Goal: Register for event/course

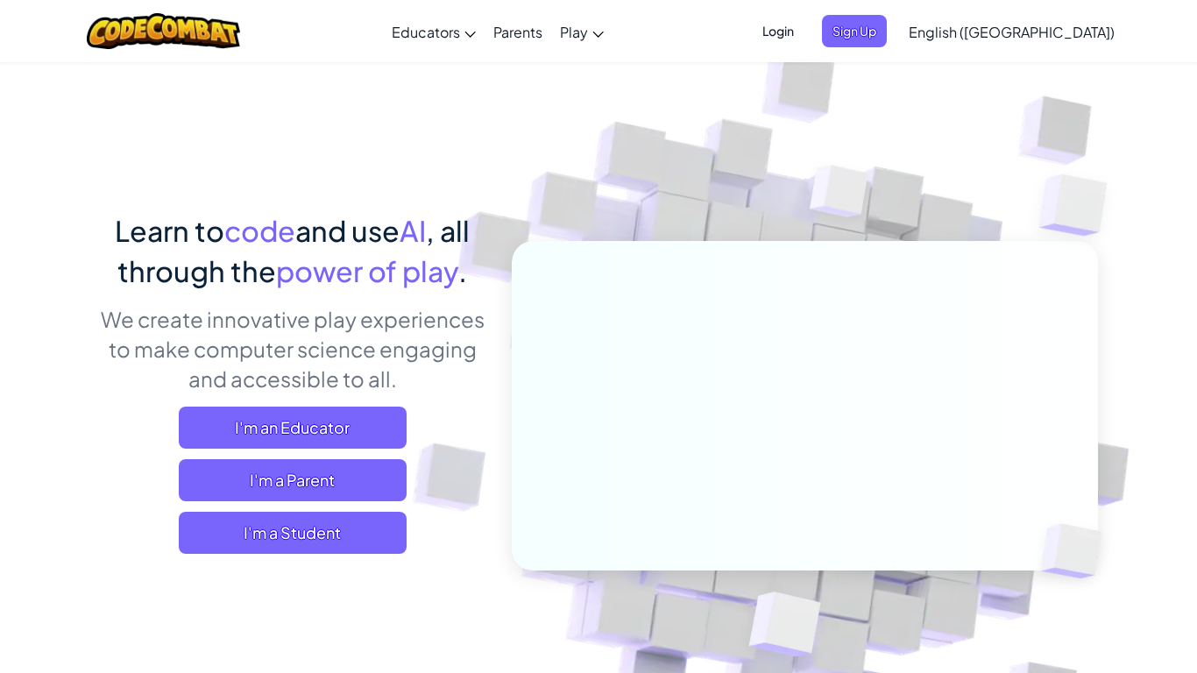
click at [804, 35] on span "Login" at bounding box center [778, 31] width 53 height 32
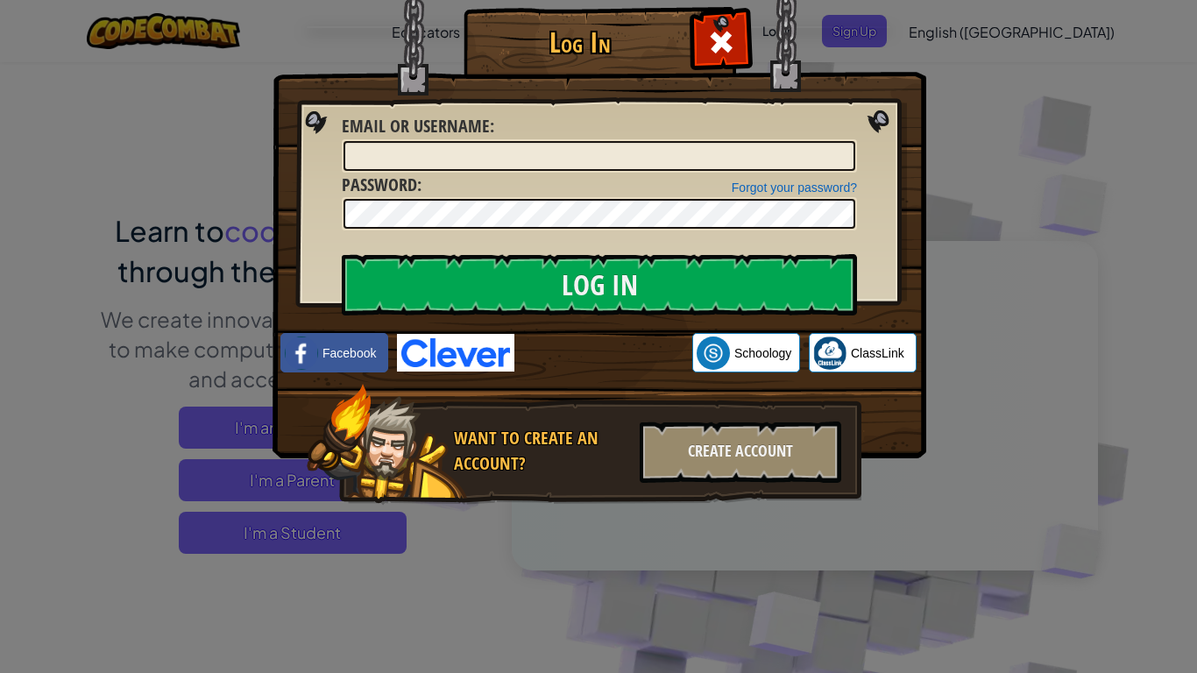
click at [987, 158] on div "Log In Unknown Error Email or Username : Forgot your password? Password : Log I…" at bounding box center [598, 336] width 1197 height 673
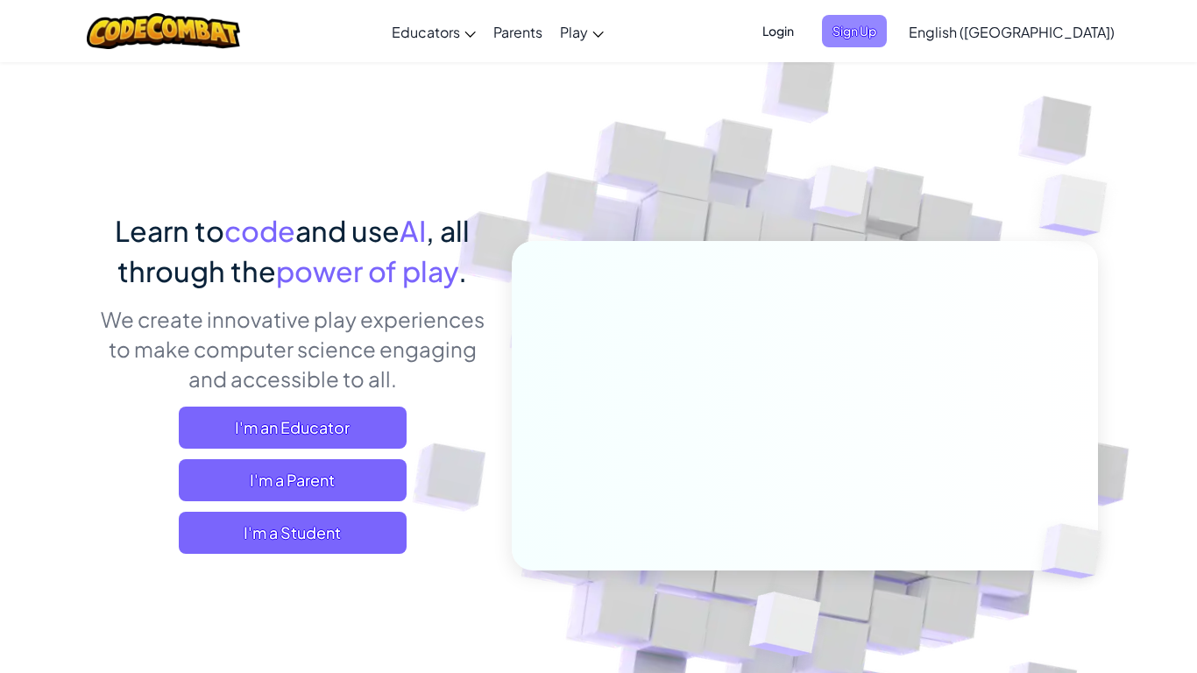
click at [887, 32] on span "Sign Up" at bounding box center [854, 31] width 65 height 32
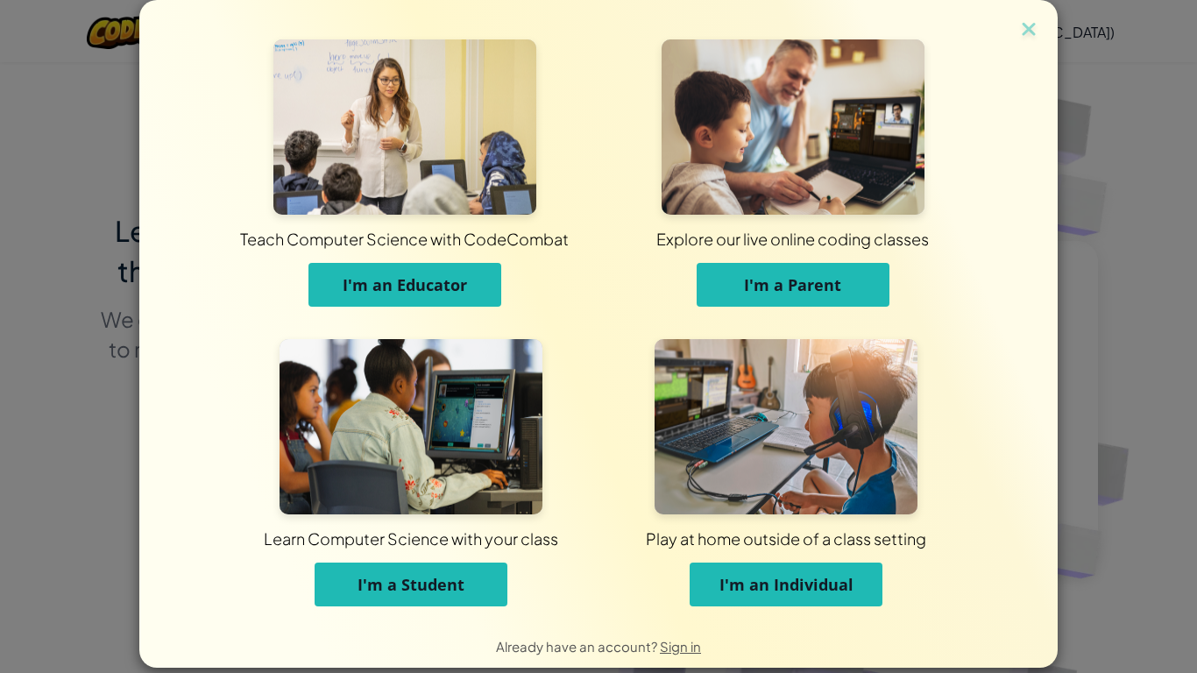
click at [412, 577] on span "I'm a Student" at bounding box center [410, 584] width 107 height 21
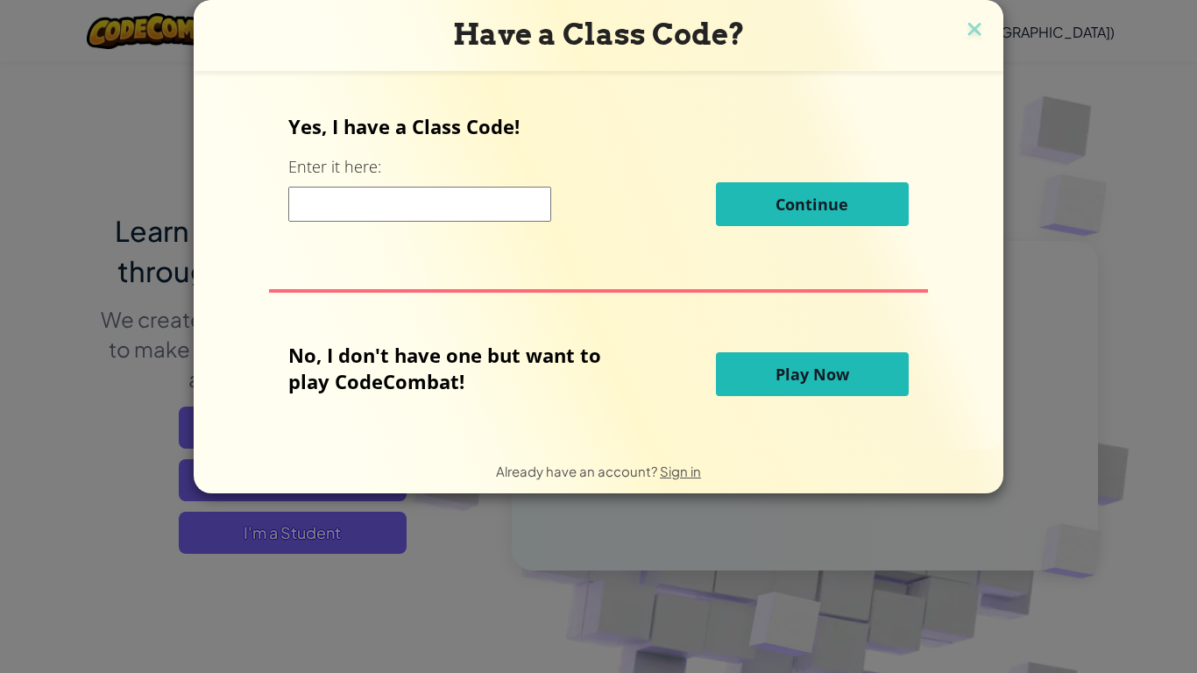
click at [421, 206] on input at bounding box center [419, 204] width 263 height 35
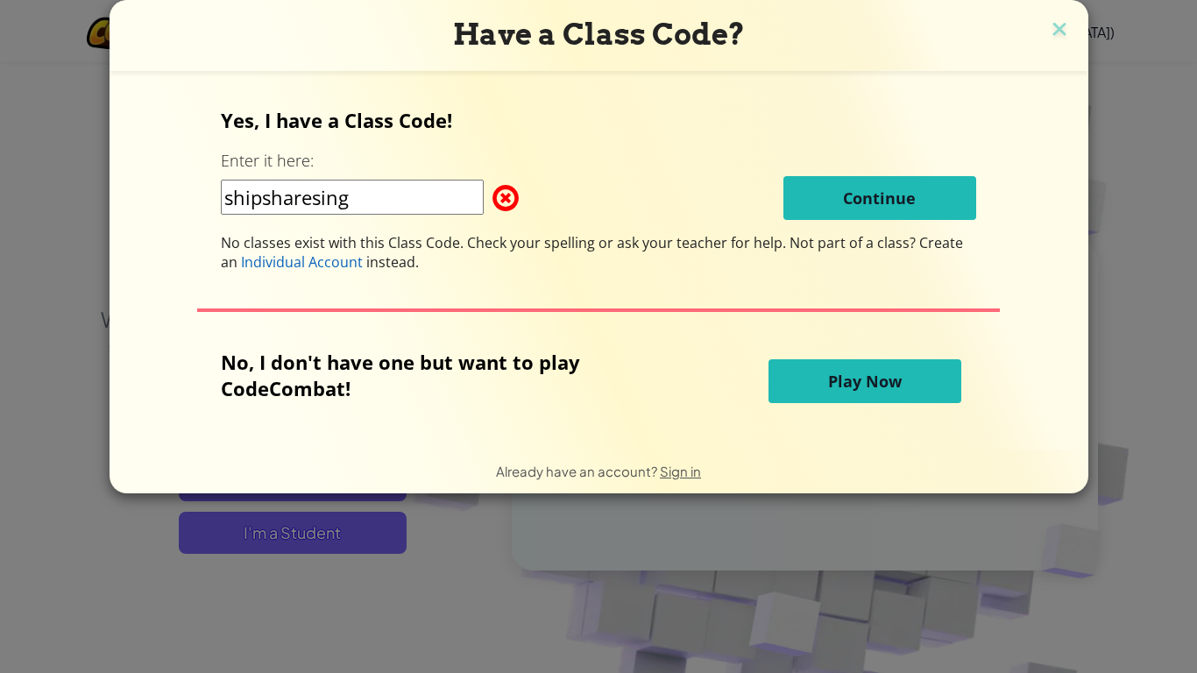
click at [415, 209] on input "shipsharesing" at bounding box center [352, 197] width 263 height 35
type input "s"
click at [442, 195] on input "ShipShareSing" at bounding box center [352, 197] width 263 height 35
type input "S"
click at [1054, 23] on img at bounding box center [1059, 31] width 23 height 26
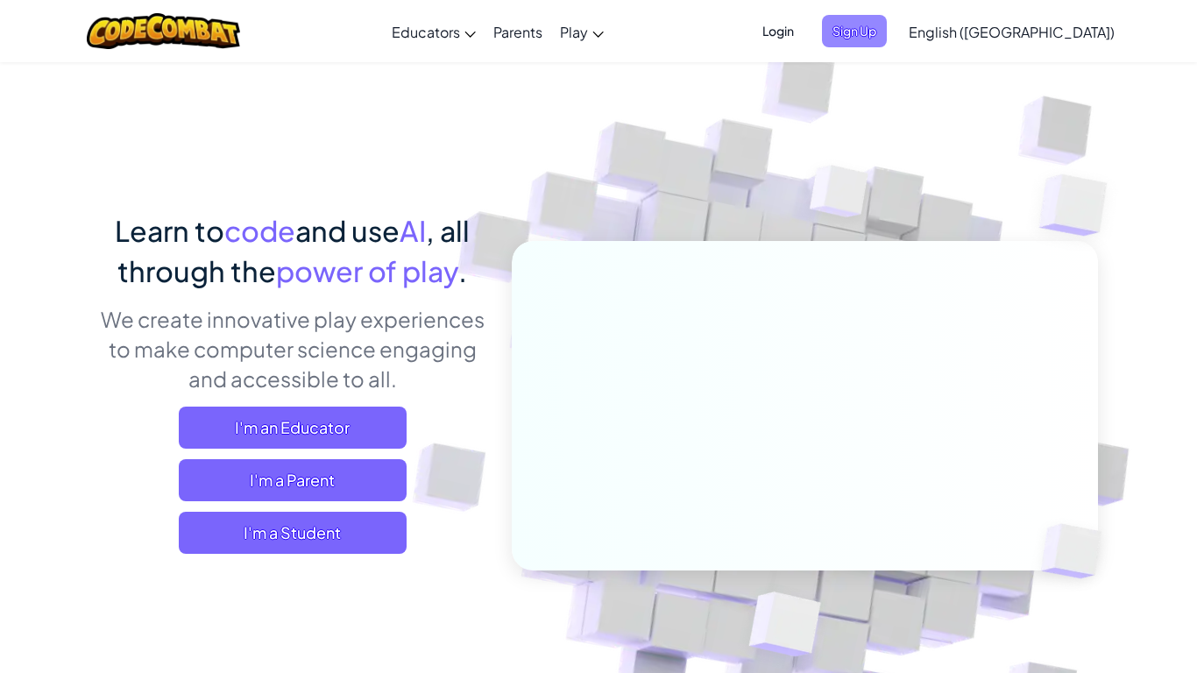
click at [887, 40] on span "Sign Up" at bounding box center [854, 31] width 65 height 32
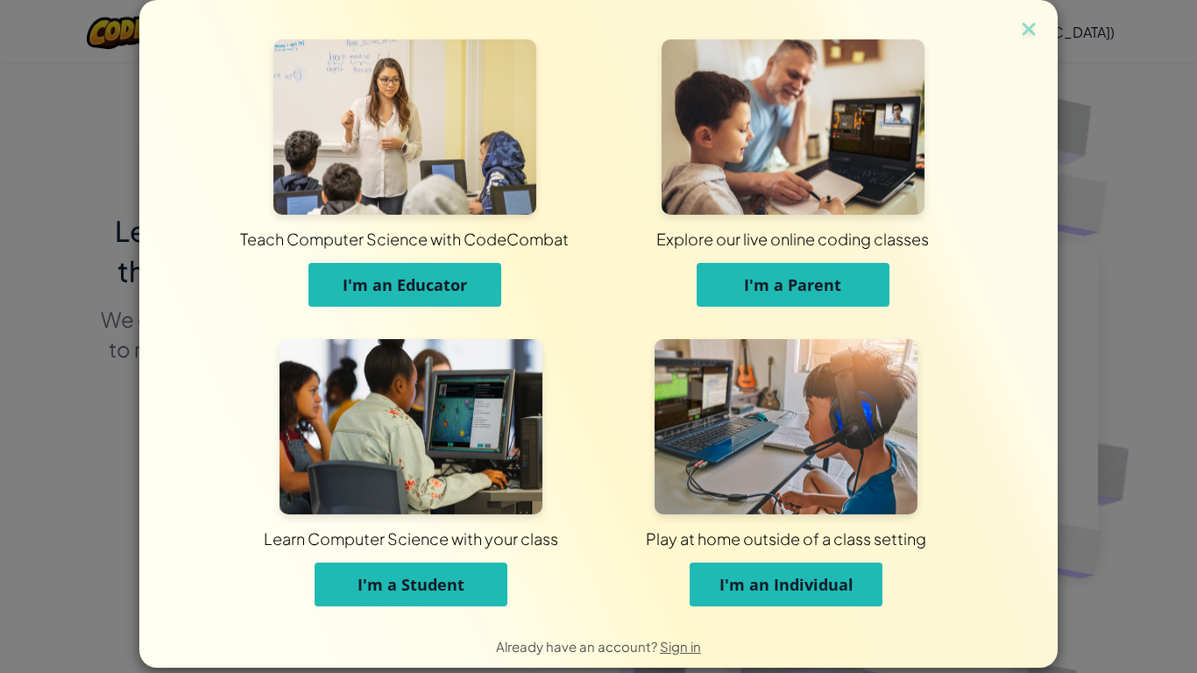
click at [464, 565] on button "I'm a Student" at bounding box center [411, 585] width 193 height 44
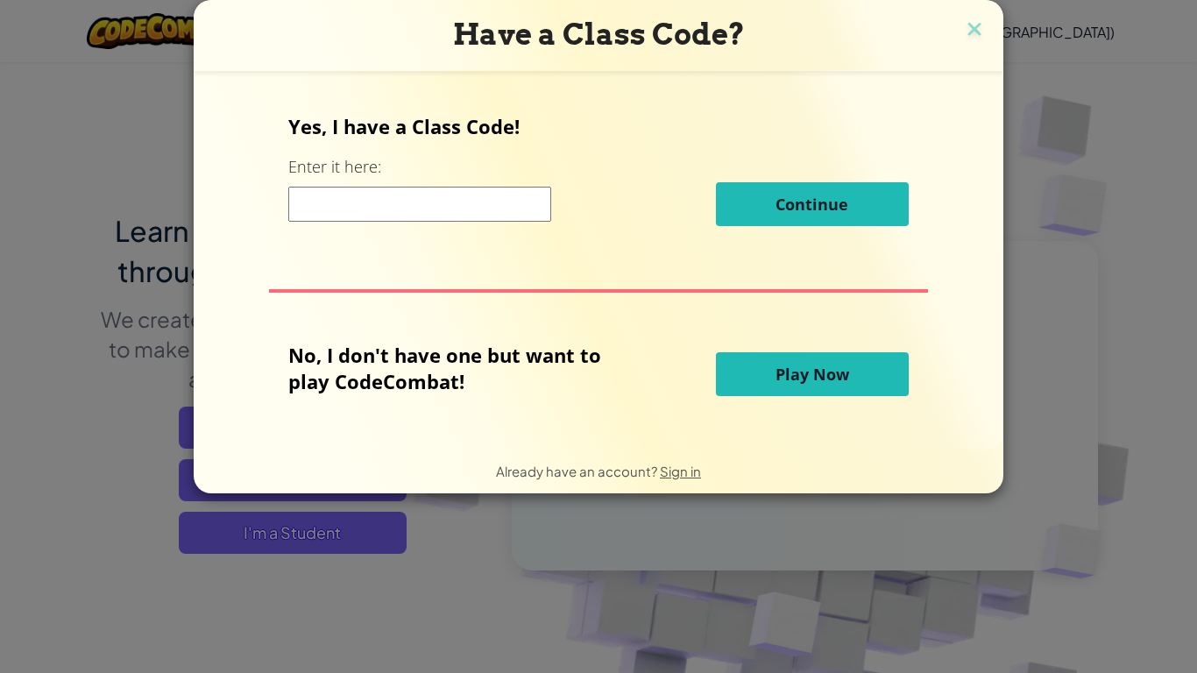
click at [861, 373] on button "Play Now" at bounding box center [812, 374] width 193 height 44
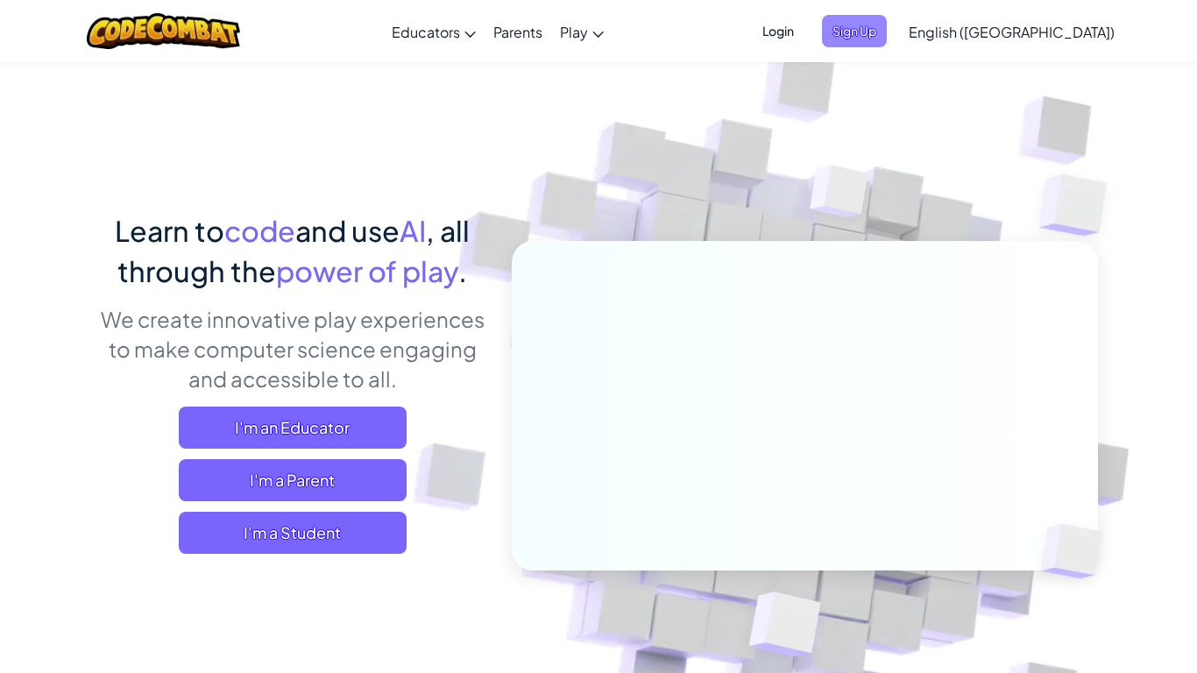
click at [887, 39] on span "Sign Up" at bounding box center [854, 31] width 65 height 32
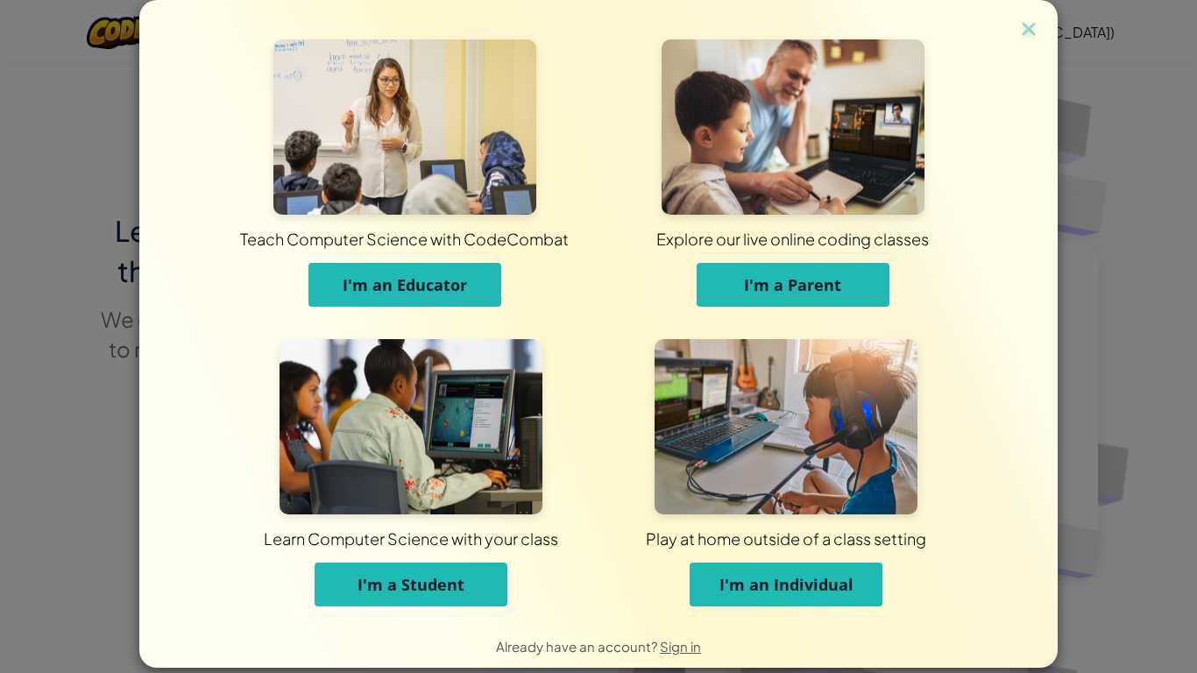
click at [464, 593] on button "I'm a Student" at bounding box center [411, 585] width 193 height 44
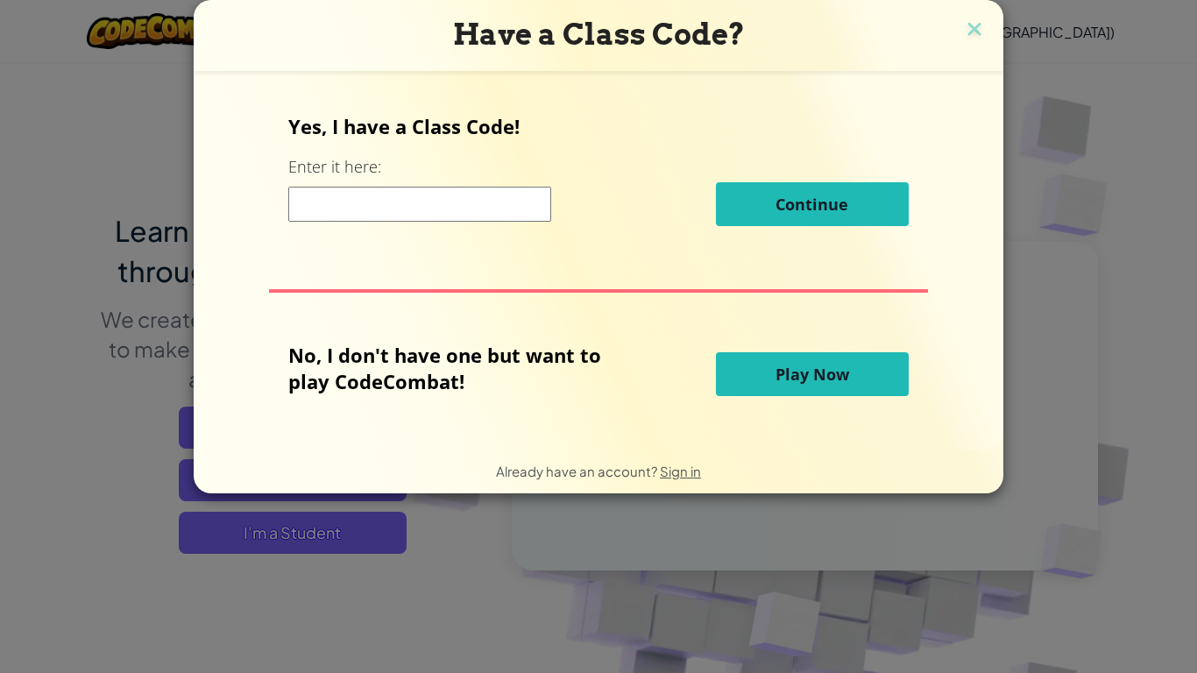
click at [832, 387] on button "Play Now" at bounding box center [812, 374] width 193 height 44
